Goal: Task Accomplishment & Management: Complete application form

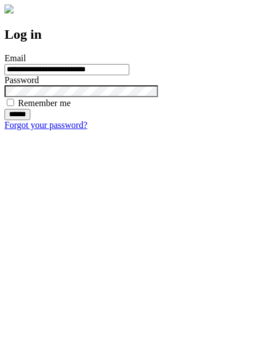
type input "**********"
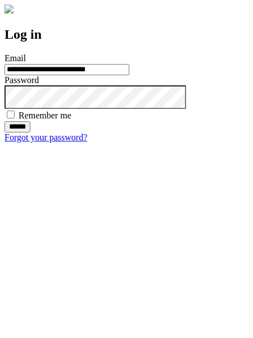
click at [30, 133] on input "******" at bounding box center [17, 126] width 26 height 11
